Goal: Task Accomplishment & Management: Complete application form

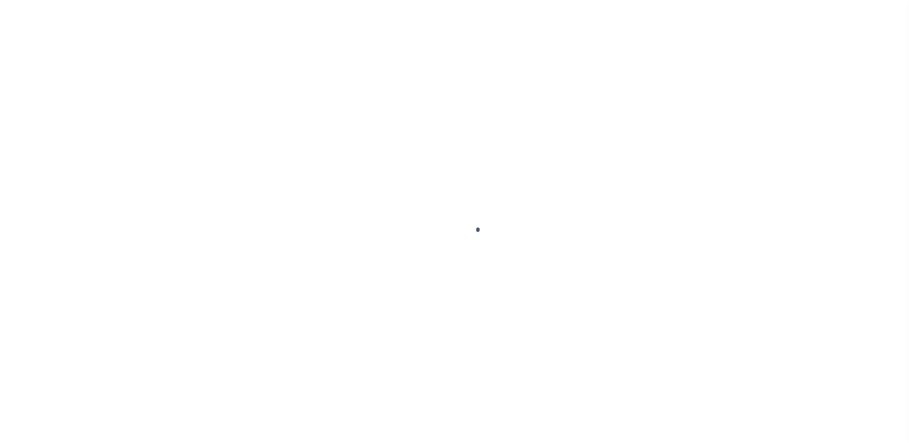
type input "LF-EPB-Dtrack-14"
type input "[PERSON_NAME]"
select select
type input "2512 COURTNEY DR"
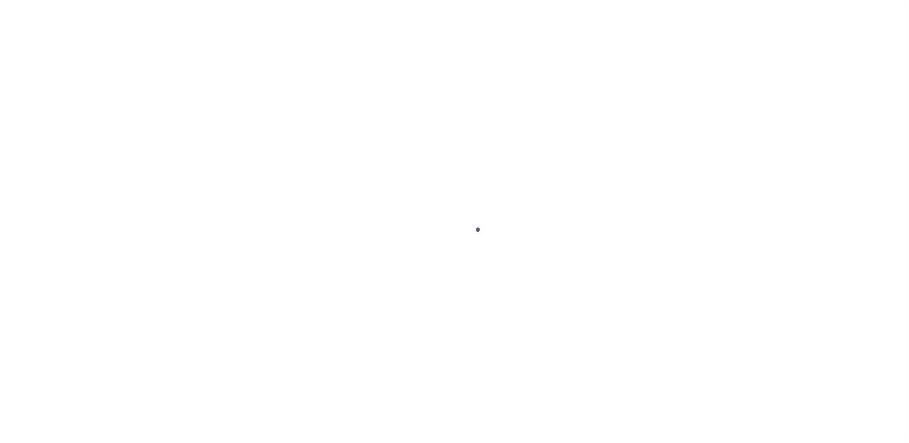
type input "MEMPHIS TN 38128-4702"
type input "07/07/2025"
select select "10"
select select "NonEscrow"
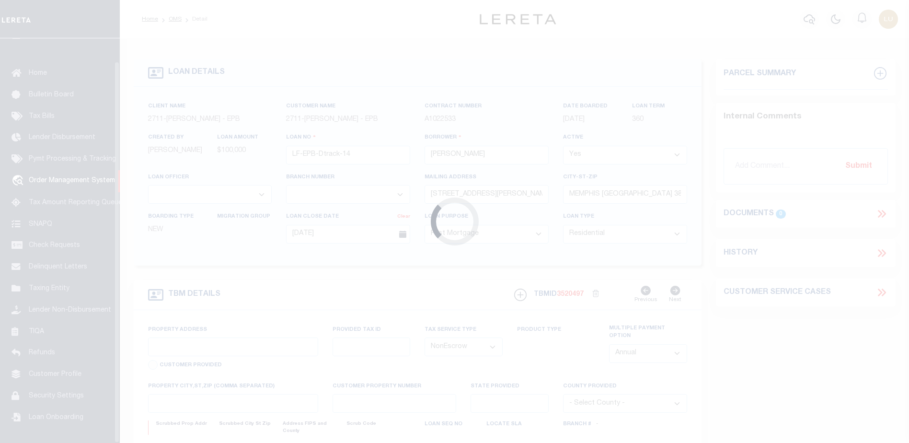
scroll to position [24, 0]
type input "2512 COURTNEY DR"
select select
type input "MEMPHIS [GEOGRAPHIC_DATA] 38128-4702"
type input "TN"
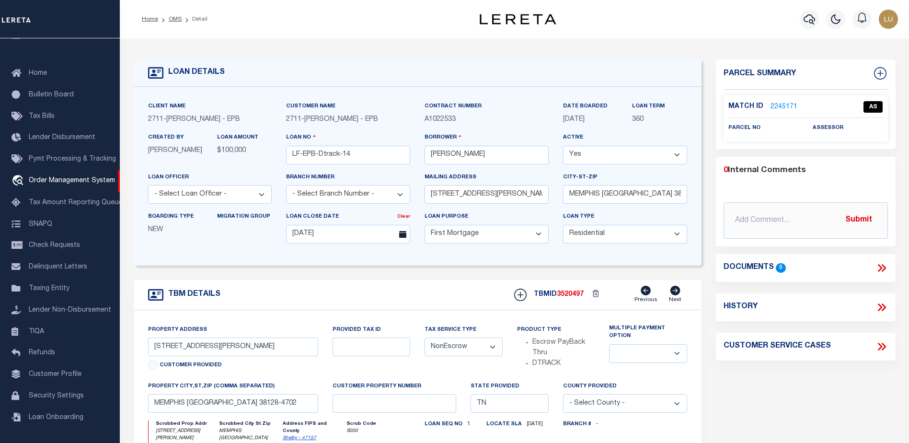
scroll to position [48, 0]
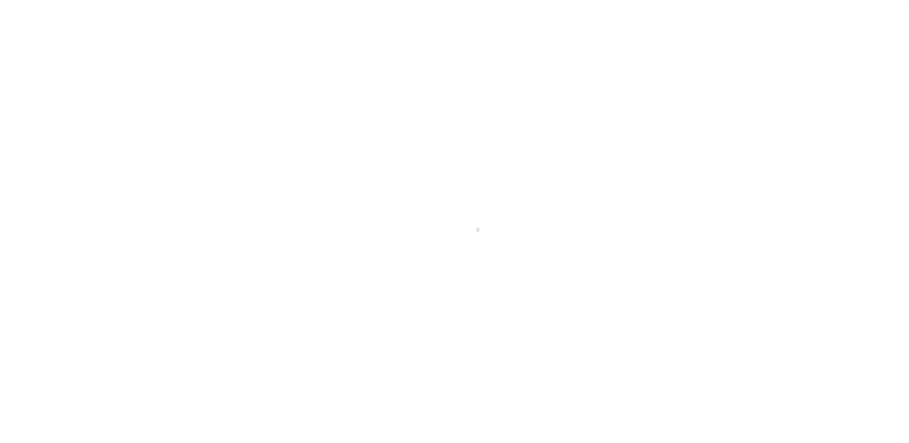
select select "10"
select select "NonEscrow"
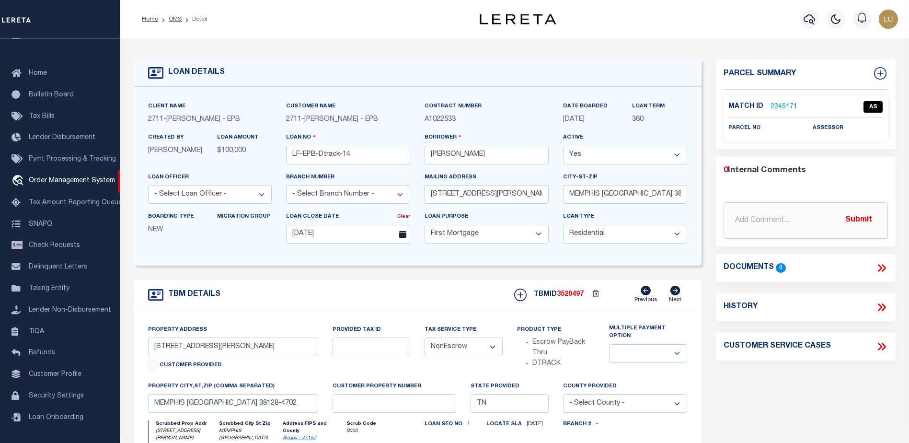
click at [778, 108] on link "2245171" at bounding box center [784, 107] width 27 height 10
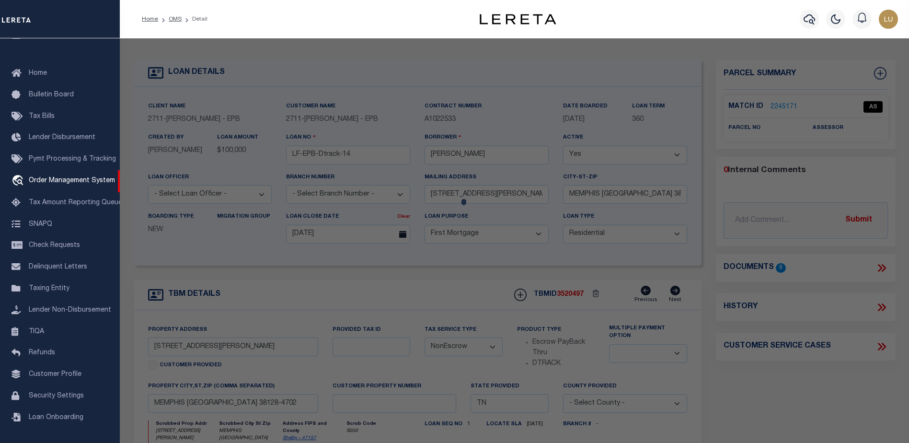
checkbox input "false"
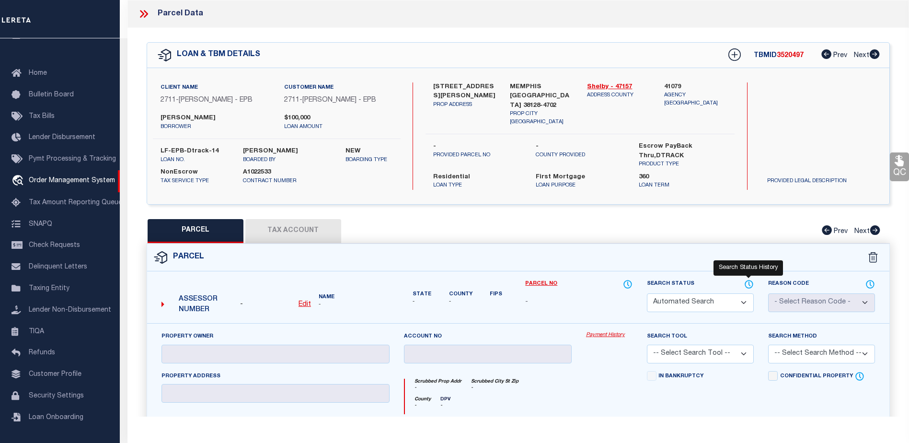
click at [749, 279] on icon at bounding box center [750, 284] width 10 height 11
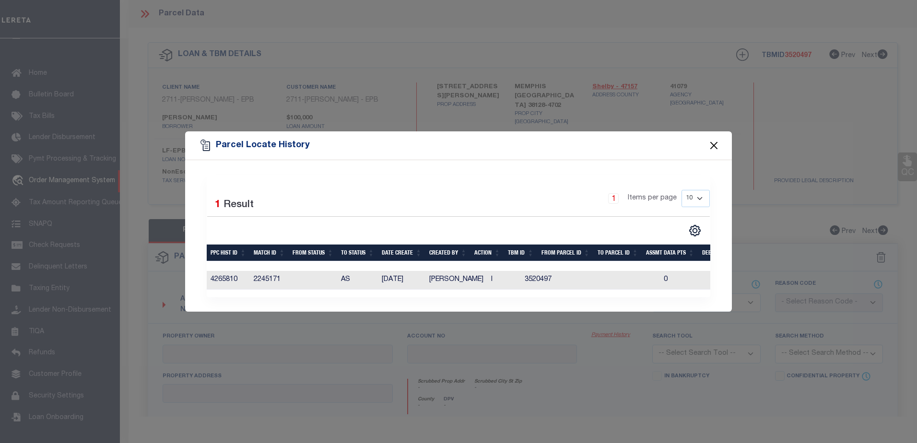
click at [713, 139] on button "Close" at bounding box center [714, 145] width 12 height 12
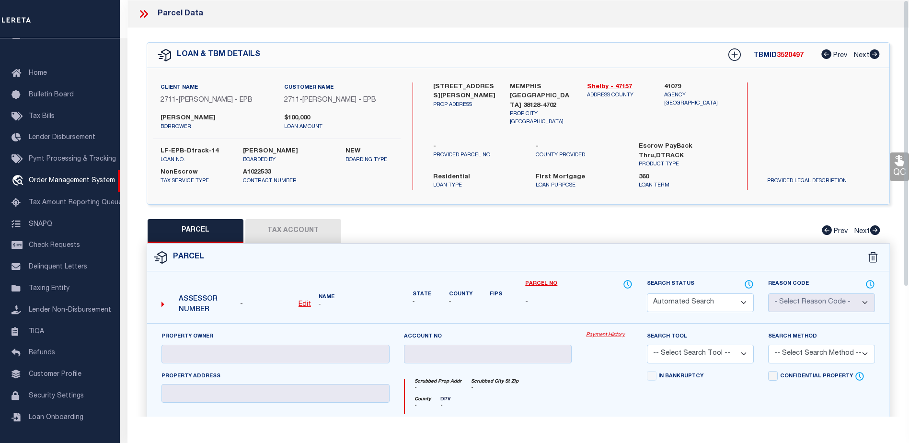
click at [151, 12] on div at bounding box center [148, 14] width 20 height 12
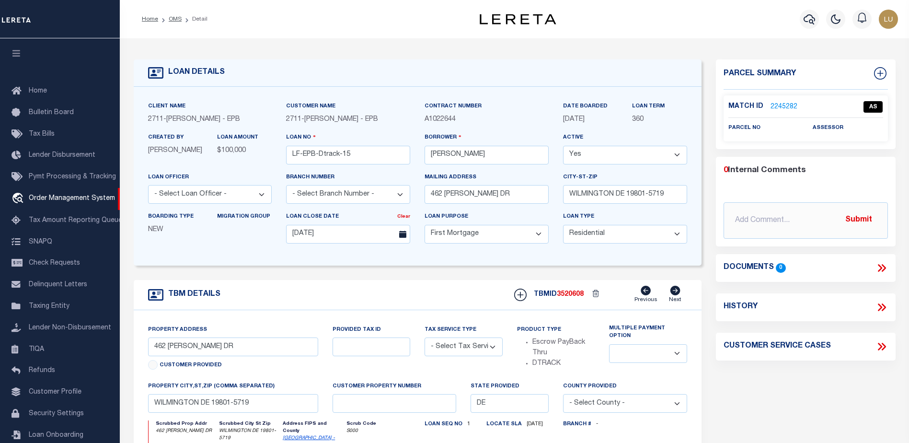
select select "10"
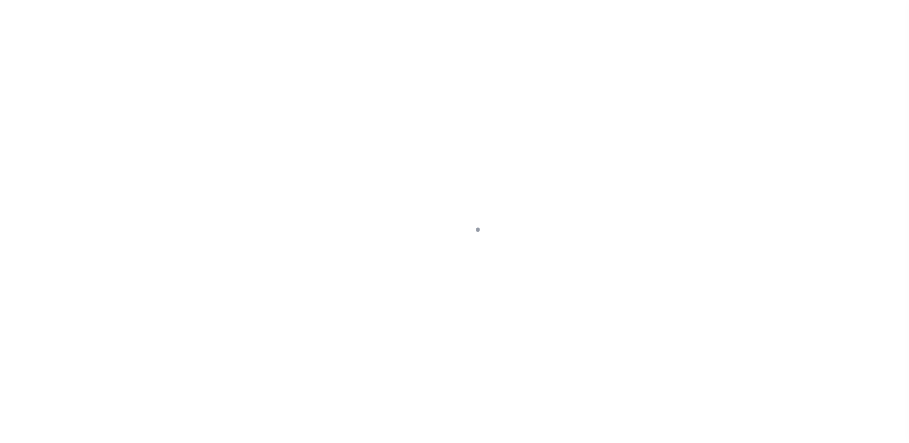
select select "10"
select select "NonEscrow"
select select "10"
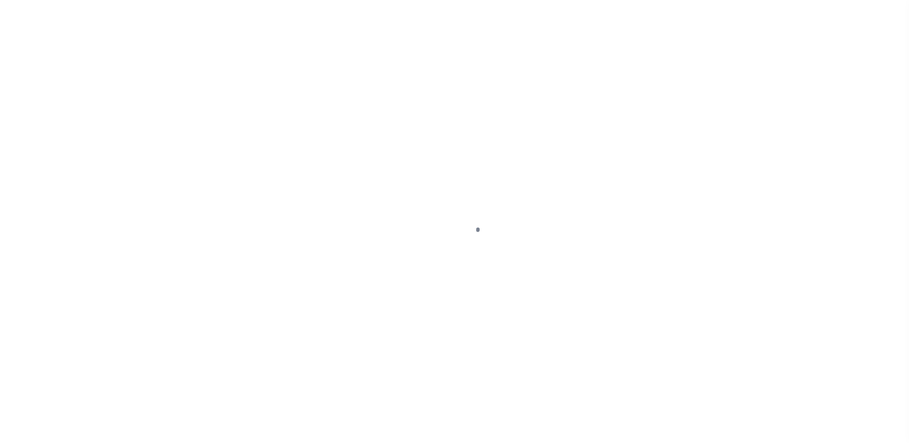
select select "10"
select select "NonEscrow"
type input "[STREET_ADDRESS][PERSON_NAME]"
select select
type input "MEMPHIS [GEOGRAPHIC_DATA] 38128-4702"
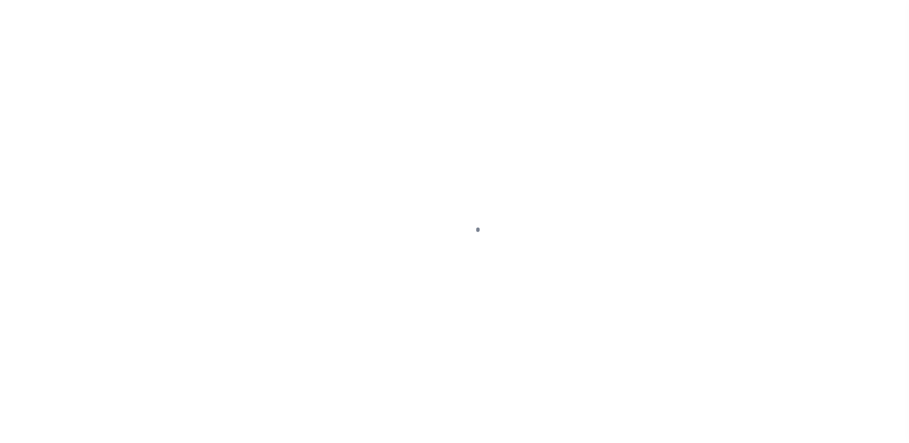
type input "TN"
select select
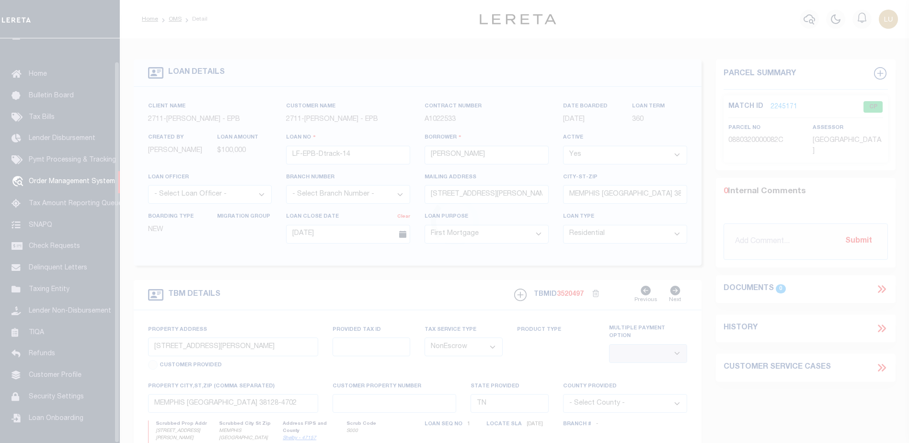
scroll to position [24, 0]
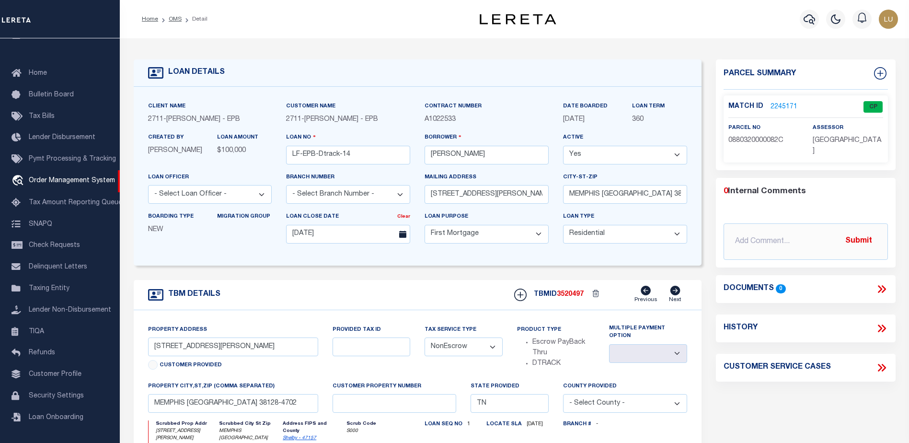
click at [780, 104] on link "2245171" at bounding box center [784, 107] width 27 height 10
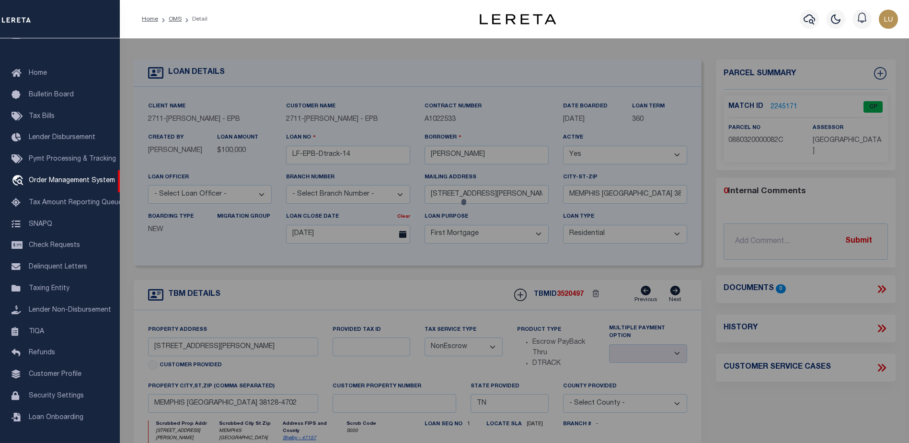
checkbox input "false"
select select "CP"
type input "[PERSON_NAME] & [PERSON_NAME],[PERSON_NAME]"
select select "ATL"
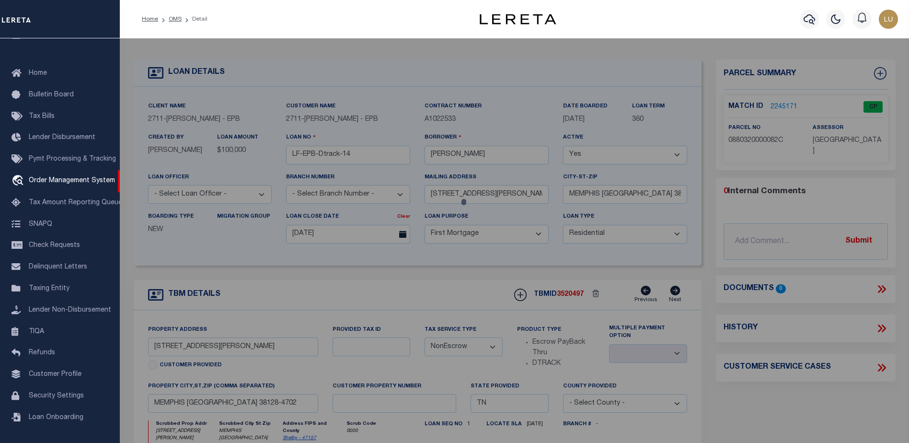
select select "ADD"
type input "[STREET_ADDRESS][PERSON_NAME]"
checkbox input "false"
type input "[GEOGRAPHIC_DATA], [GEOGRAPHIC_DATA] 38128"
type textarea "PT 153 [PERSON_NAME] DR 84.635 FT N OF FAIRLANE DR"
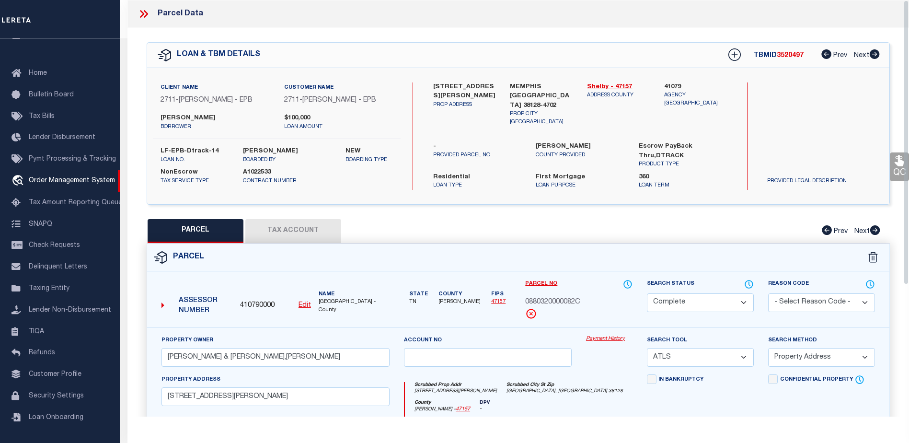
click at [141, 16] on icon at bounding box center [142, 14] width 4 height 8
